Goal: Task Accomplishment & Management: Manage account settings

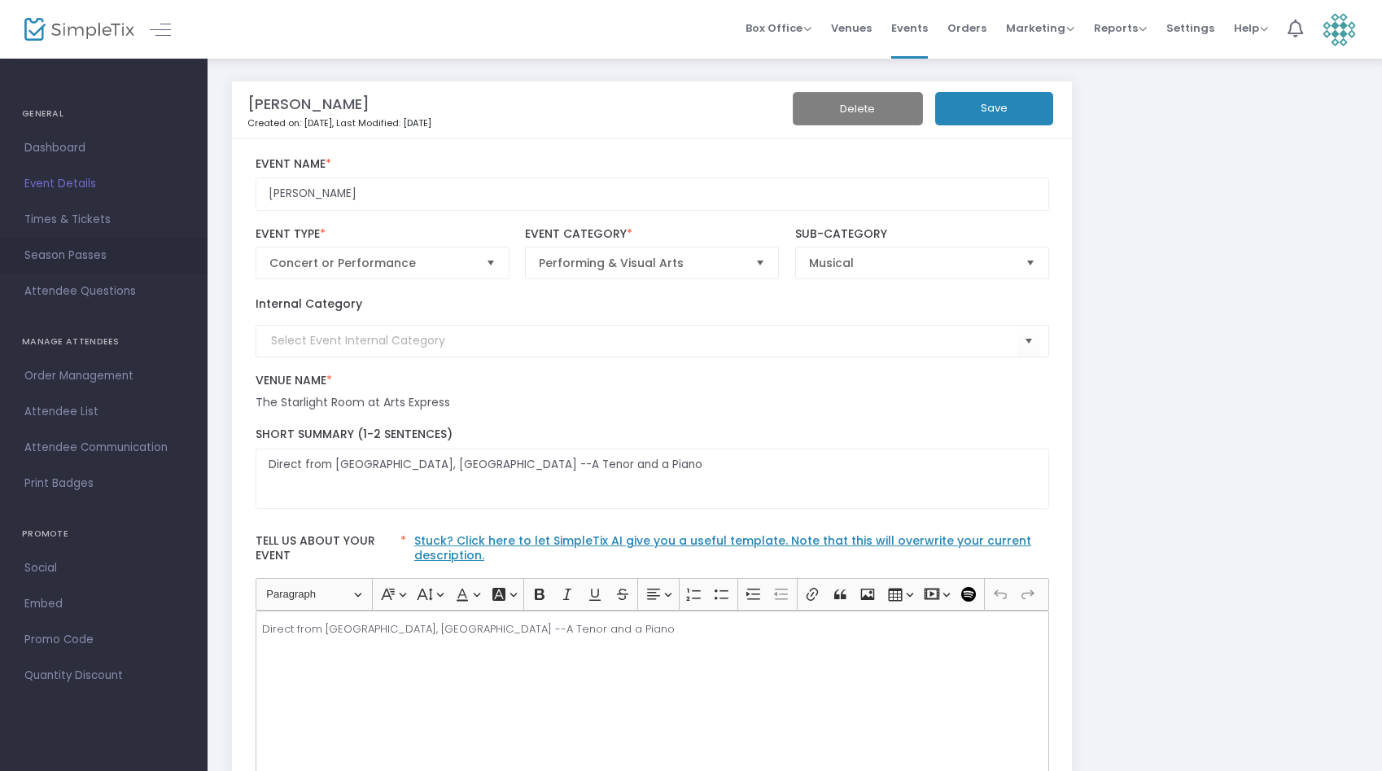
click at [50, 255] on span "Season Passes" at bounding box center [103, 255] width 159 height 21
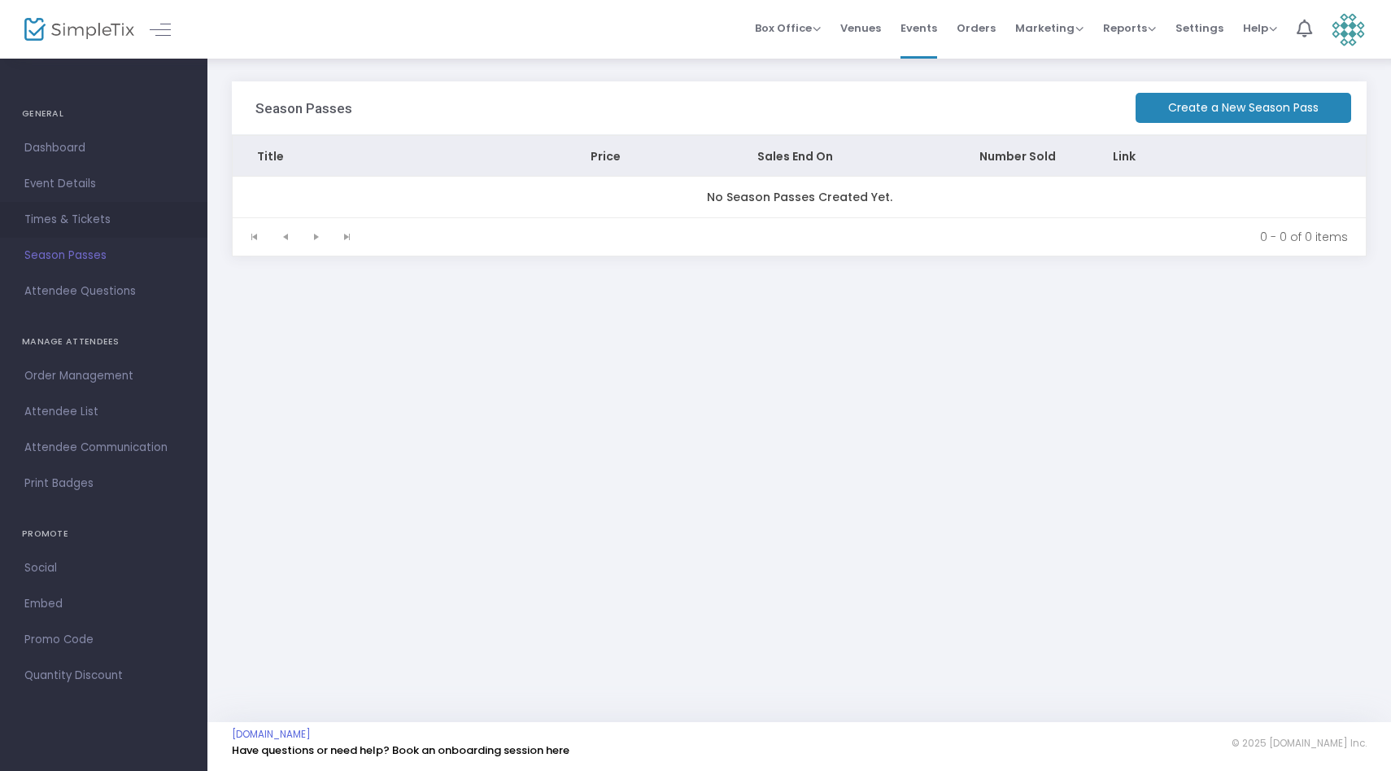
click at [52, 224] on span "Times & Tickets" at bounding box center [103, 219] width 159 height 21
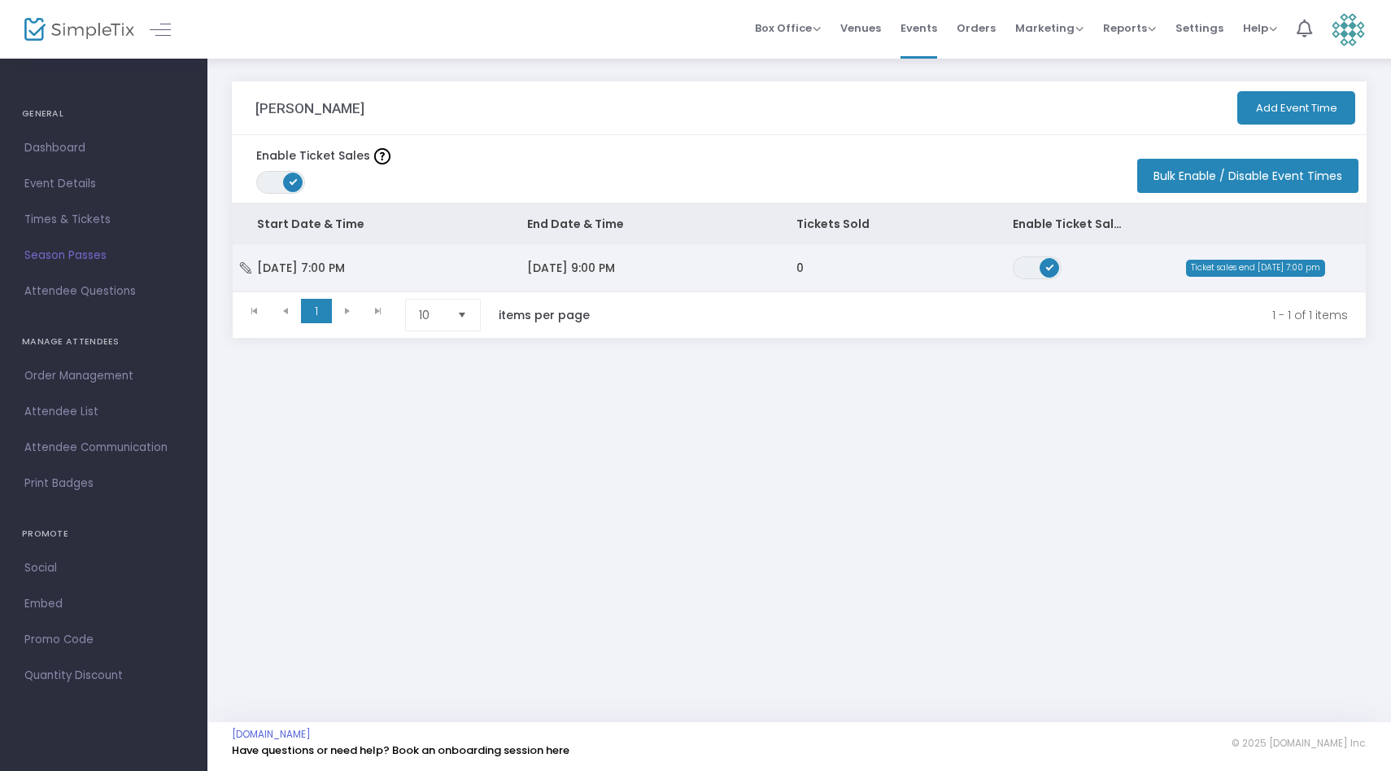
click at [563, 268] on span "[DATE] 9:00 PM" at bounding box center [571, 268] width 88 height 16
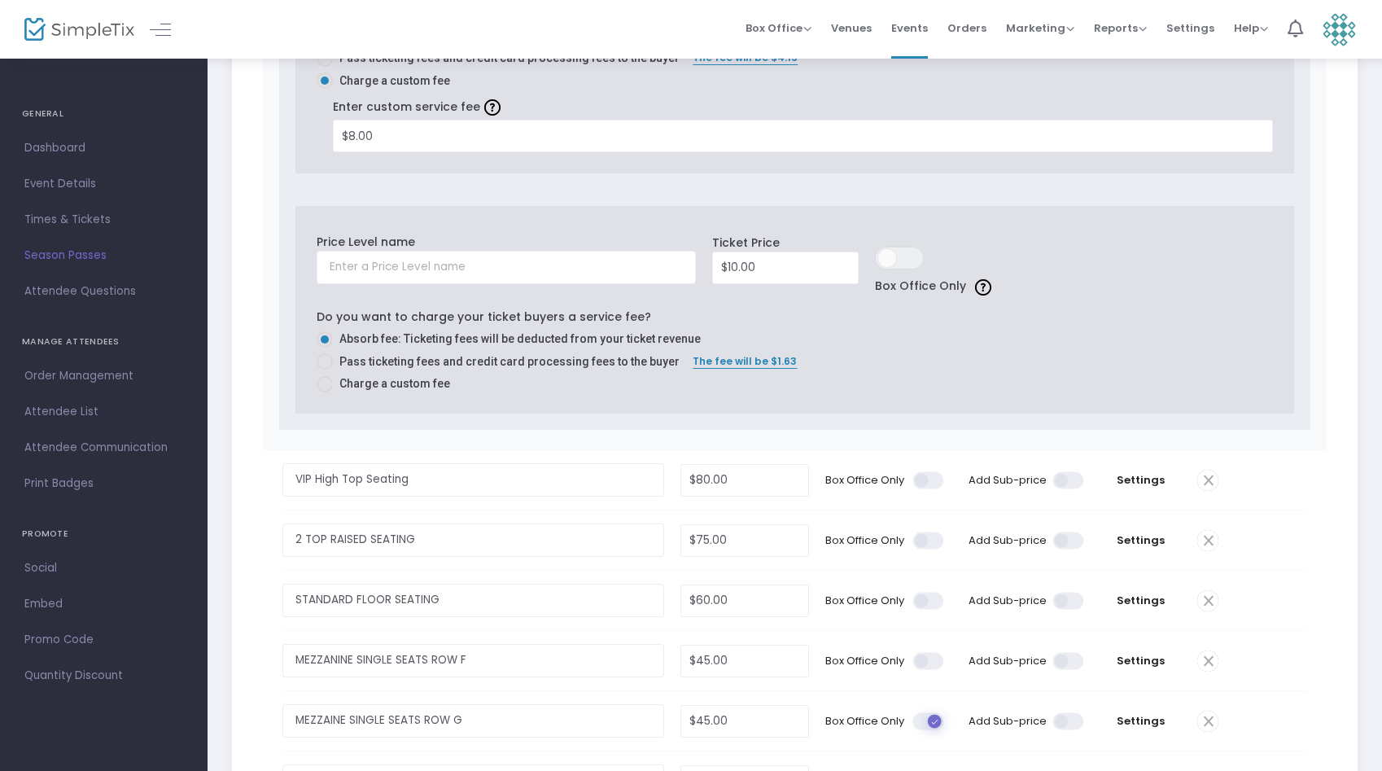
scroll to position [831, 0]
click at [1128, 474] on span "Settings" at bounding box center [1140, 478] width 81 height 16
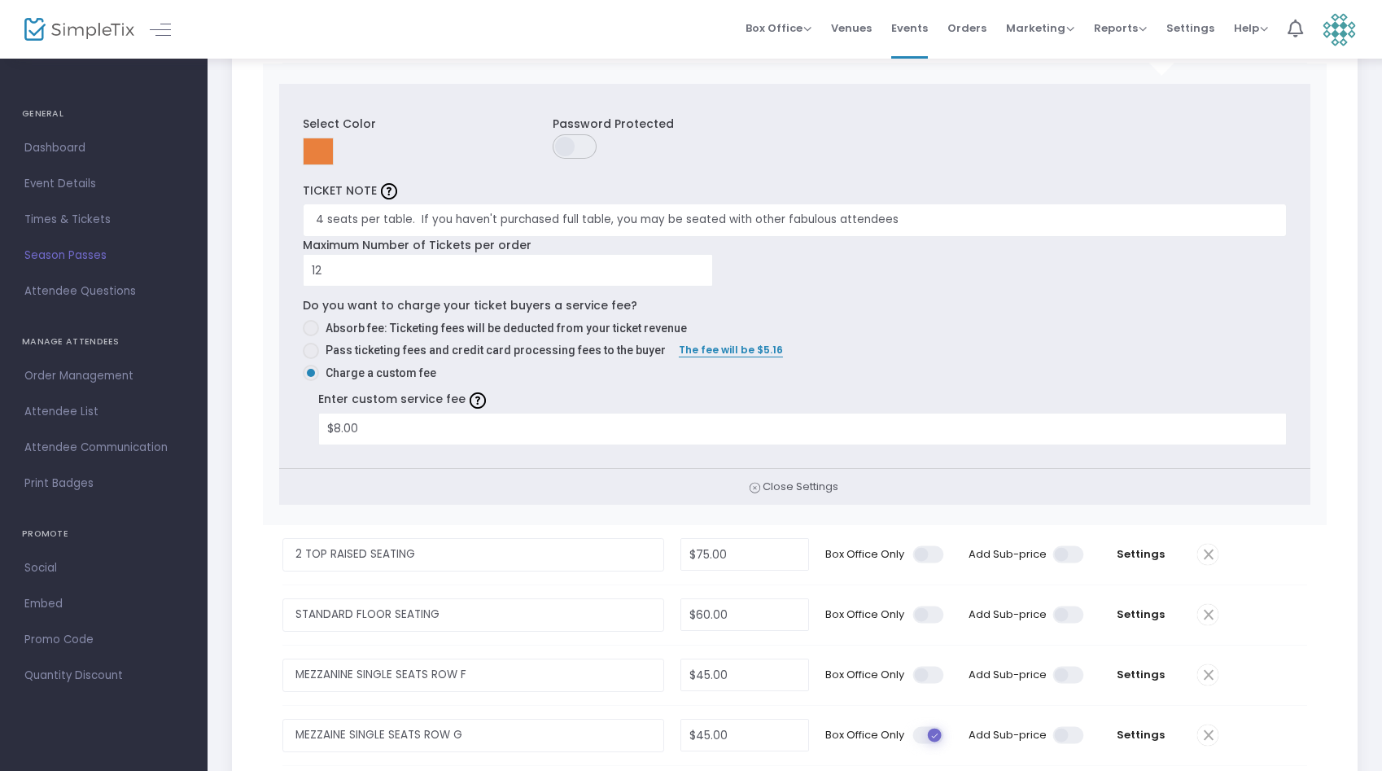
scroll to position [1297, 0]
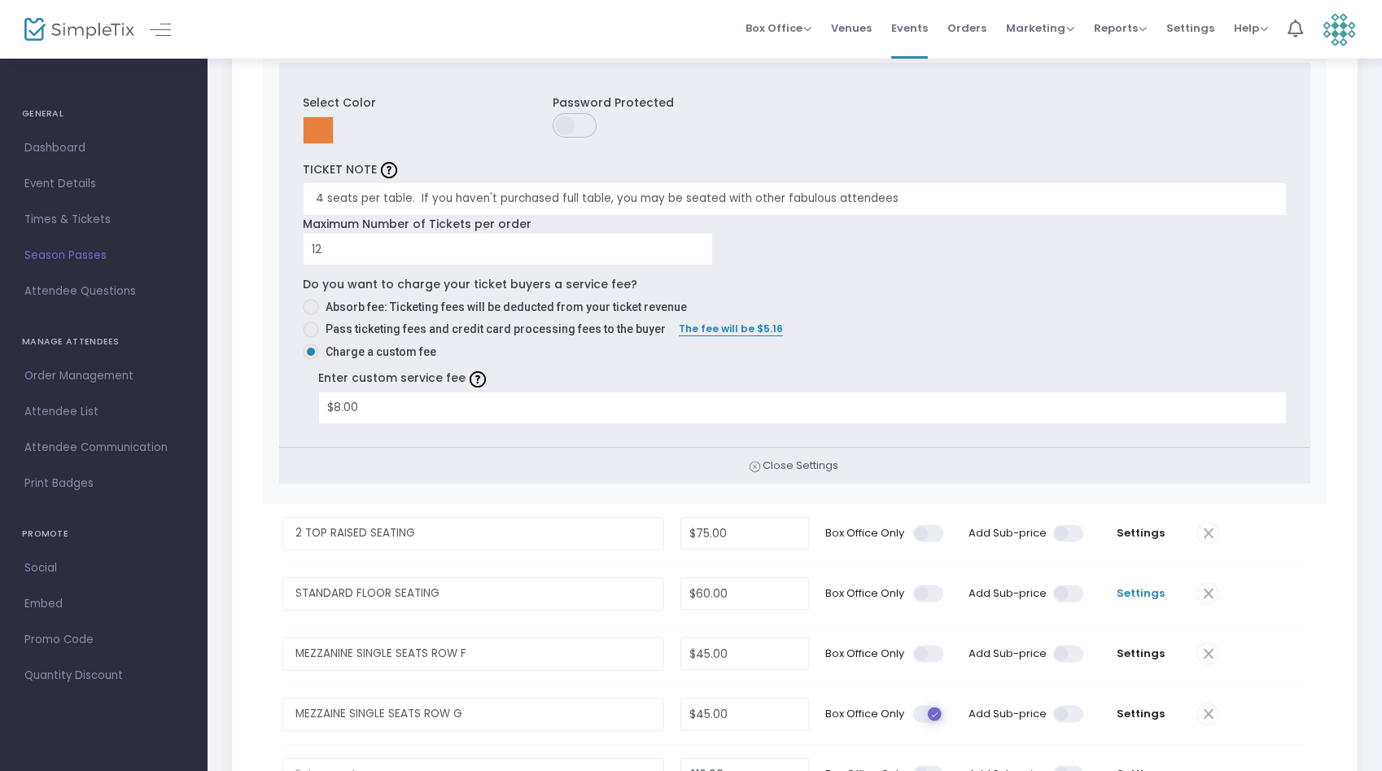
click at [1153, 598] on span "Settings" at bounding box center [1140, 593] width 81 height 16
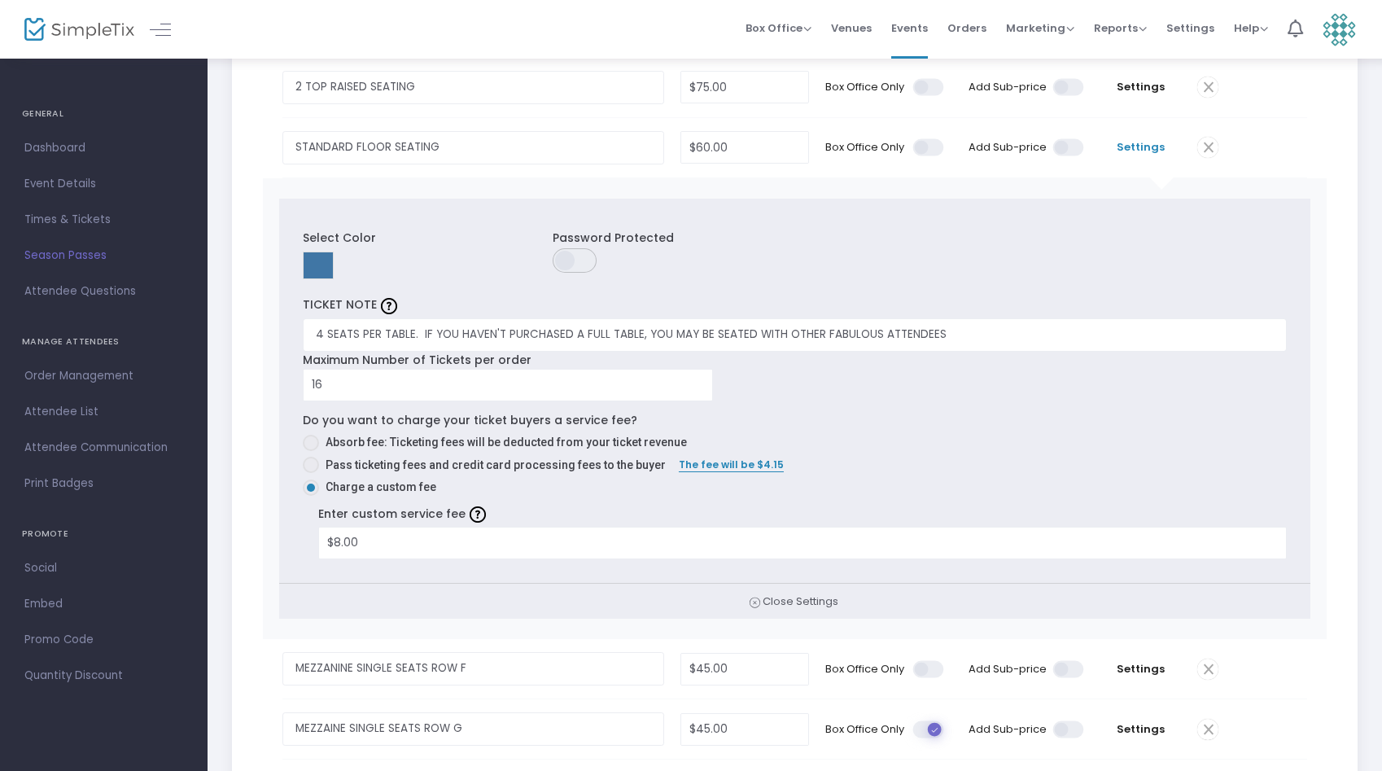
scroll to position [2061, 0]
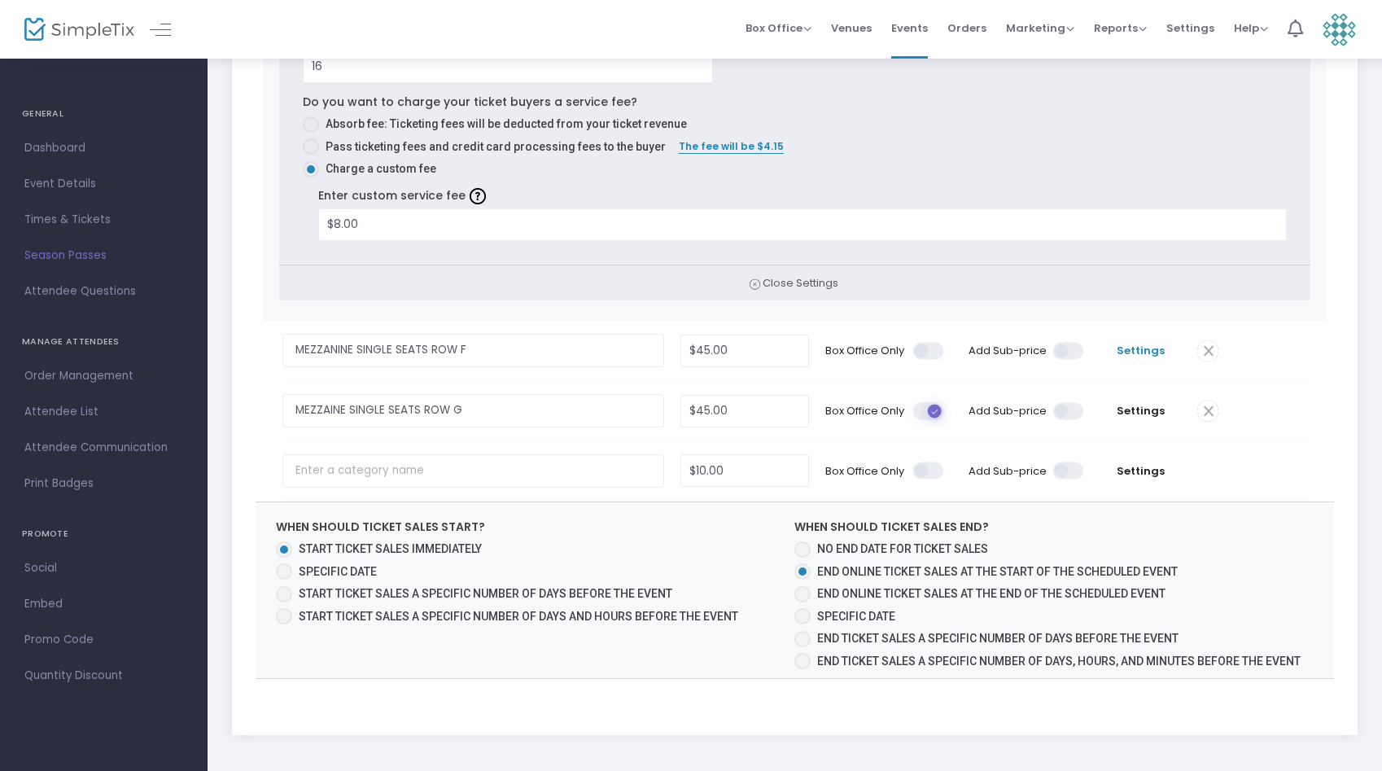
click at [1141, 350] on span "Settings" at bounding box center [1140, 351] width 81 height 16
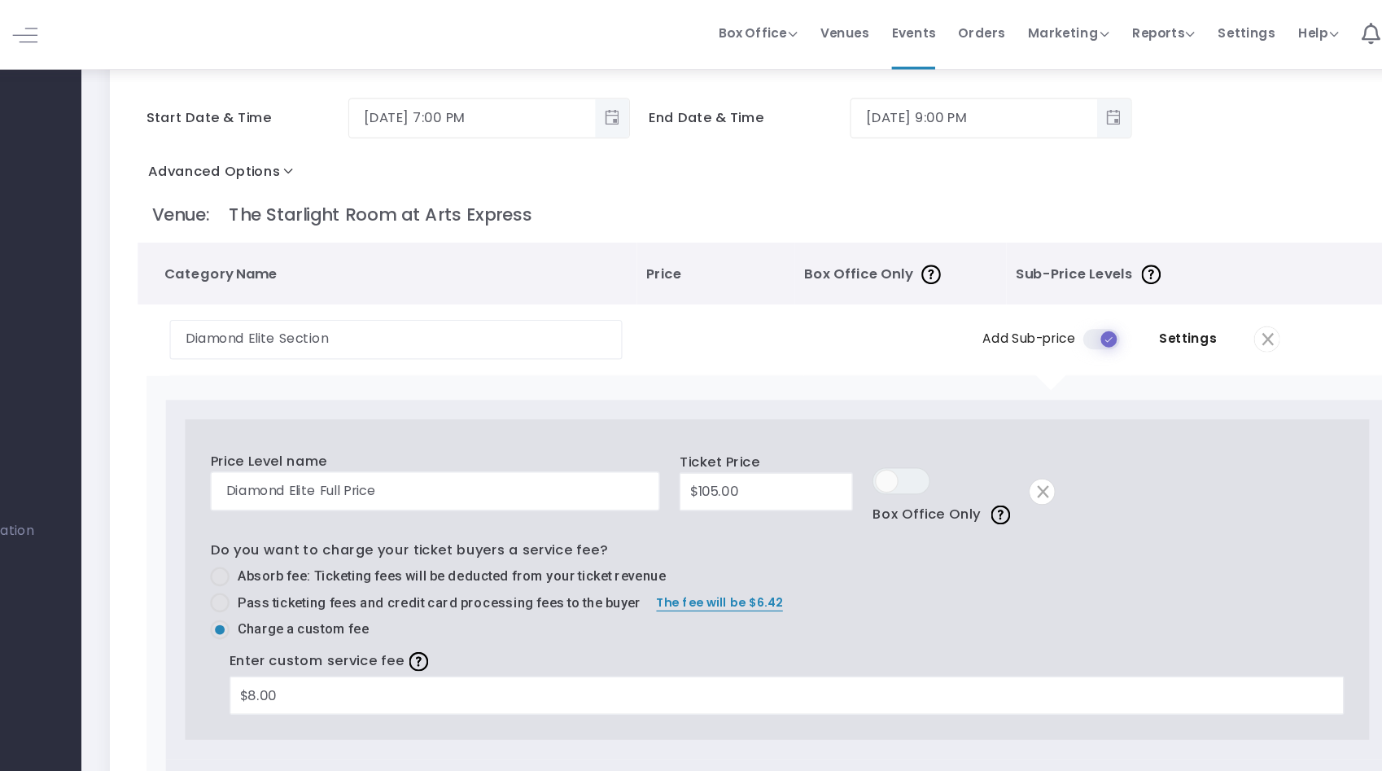
scroll to position [76, 0]
